Goal: Task Accomplishment & Management: Complete application form

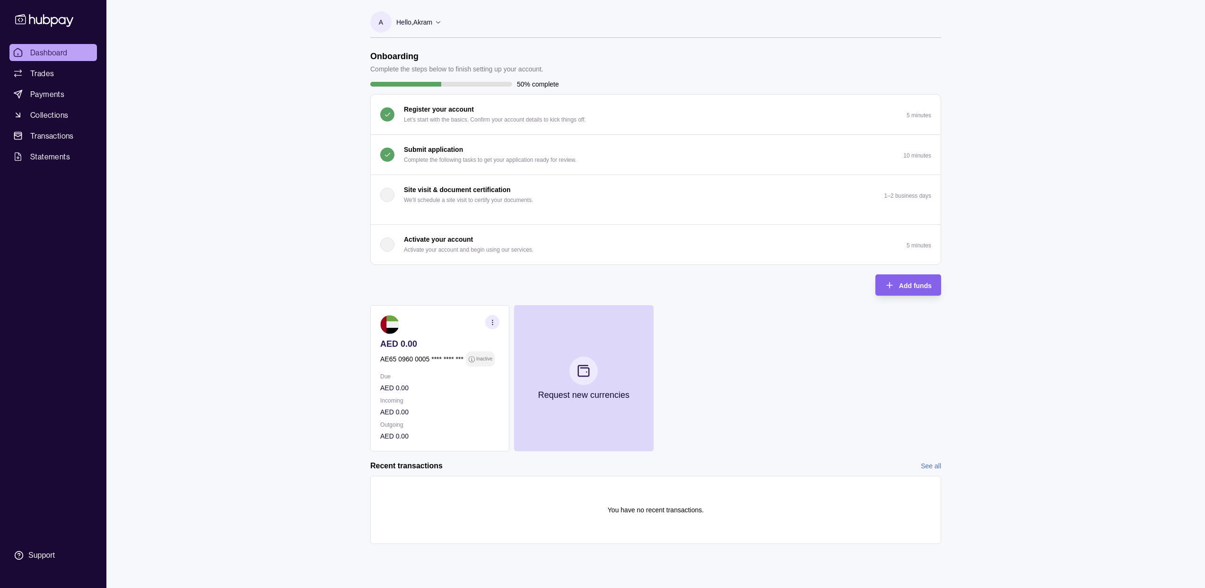
click at [522, 152] on div "Submit application Complete the following tasks to get your application ready f…" at bounding box center [490, 154] width 173 height 21
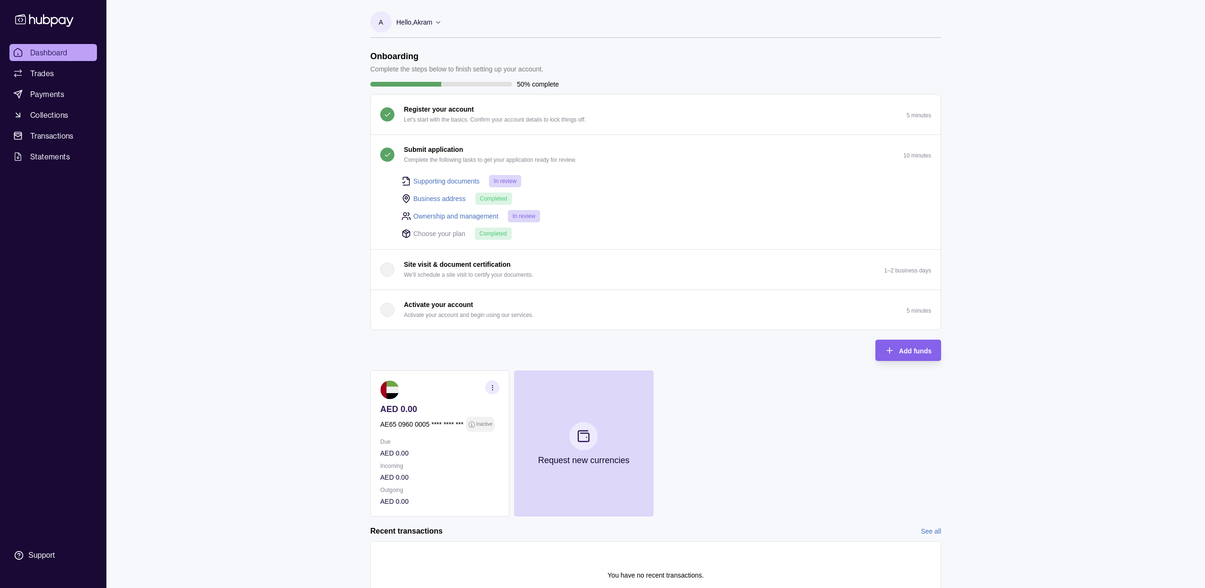
click at [522, 152] on div "Submit application Complete the following tasks to get your application ready f…" at bounding box center [490, 154] width 173 height 21
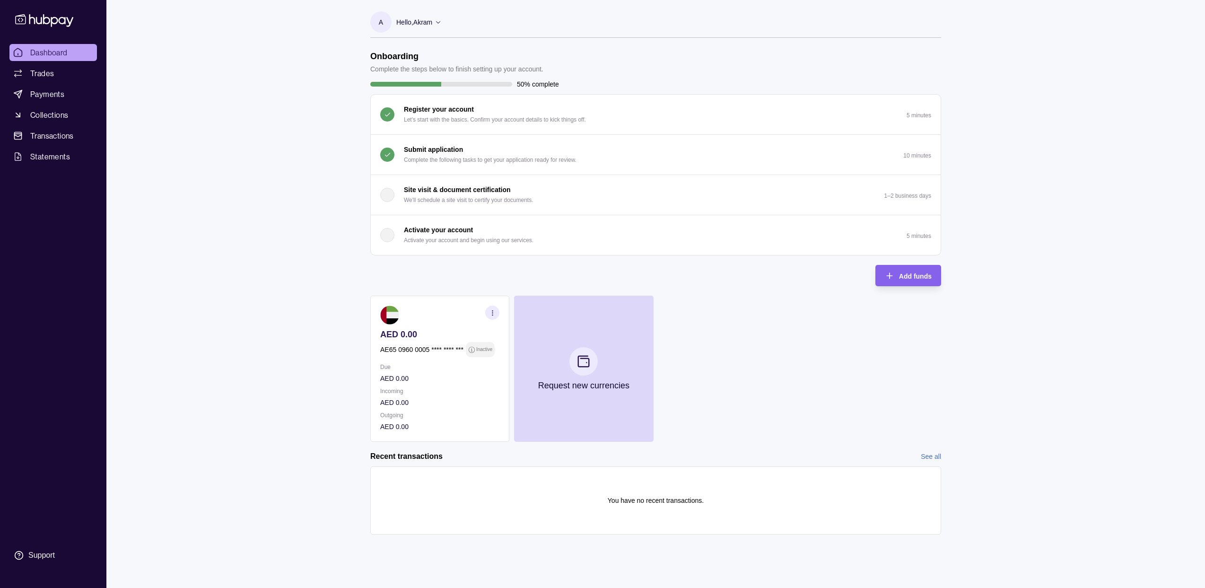
click at [429, 147] on p "Submit application" at bounding box center [433, 149] width 59 height 10
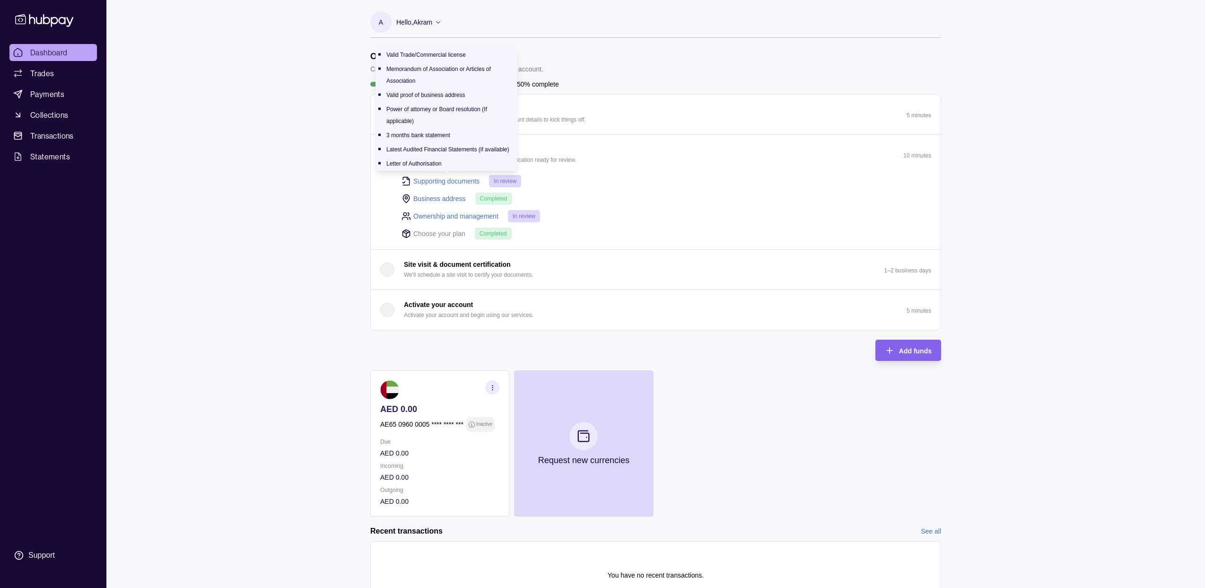
click at [444, 180] on link "Supporting documents" at bounding box center [446, 181] width 66 height 10
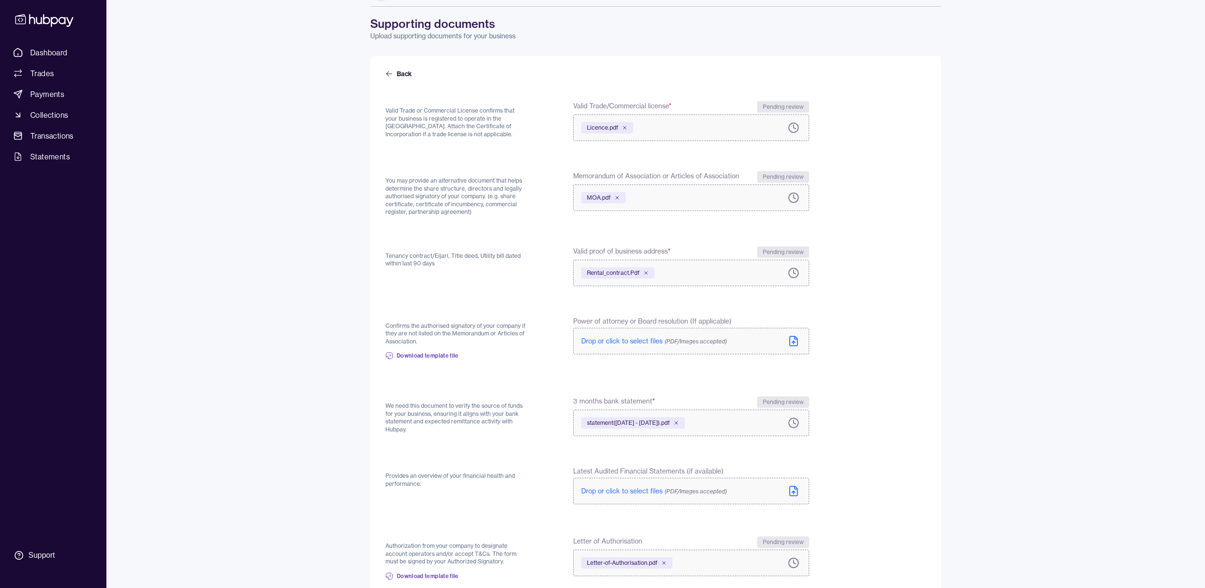
scroll to position [124, 0]
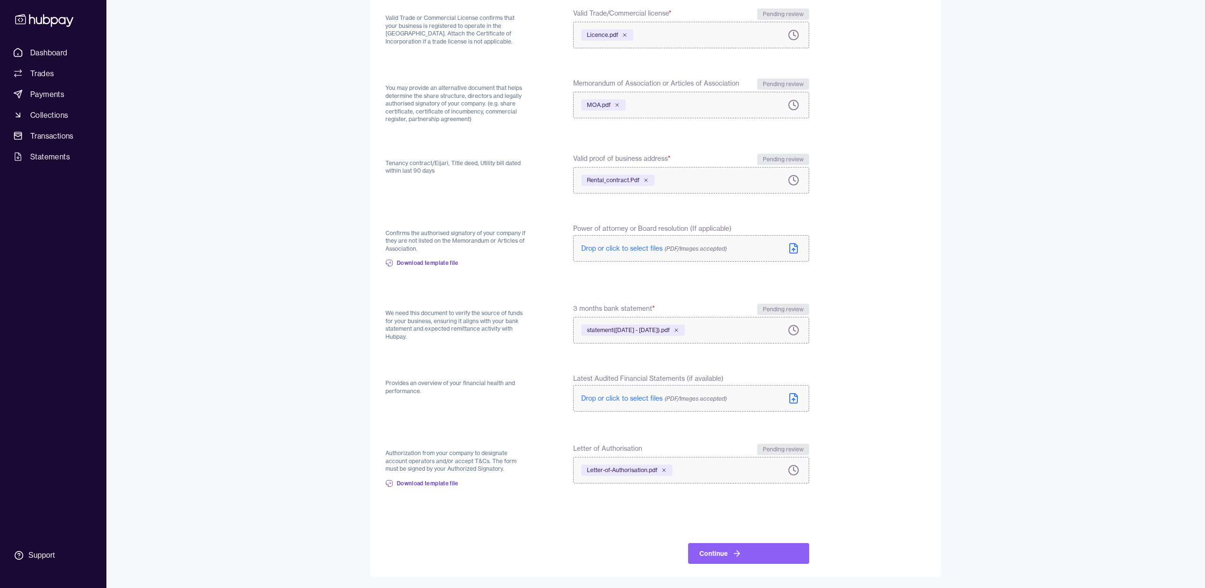
click at [646, 331] on span "statement([DATE] - [DATE]).pdf" at bounding box center [628, 330] width 83 height 8
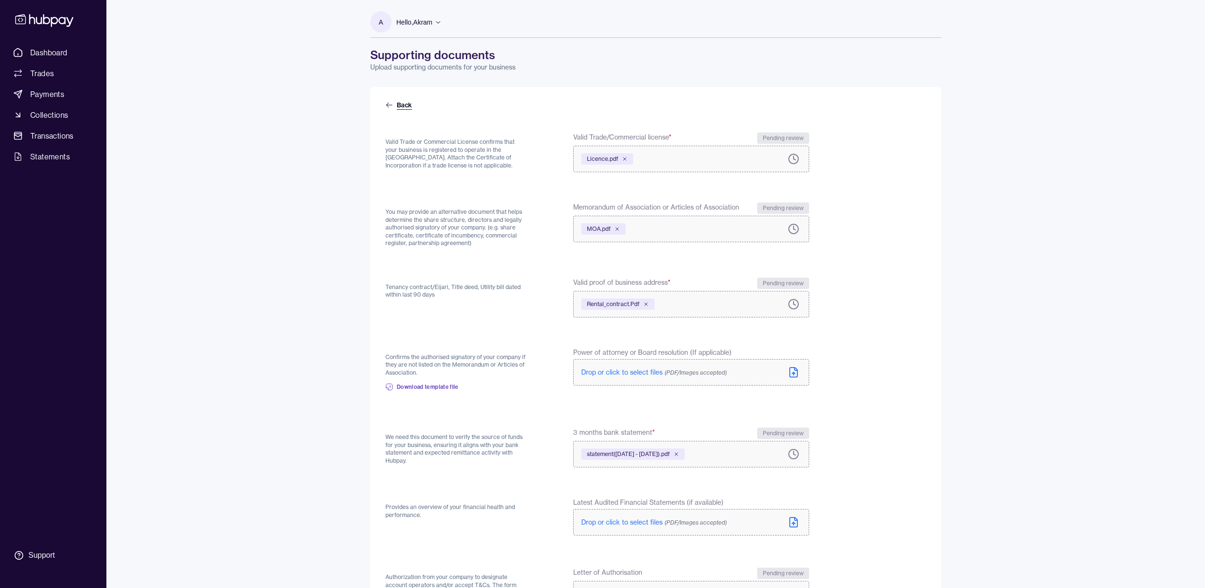
click at [405, 104] on link "Back" at bounding box center [399, 104] width 28 height 9
